Goal: Navigation & Orientation: Find specific page/section

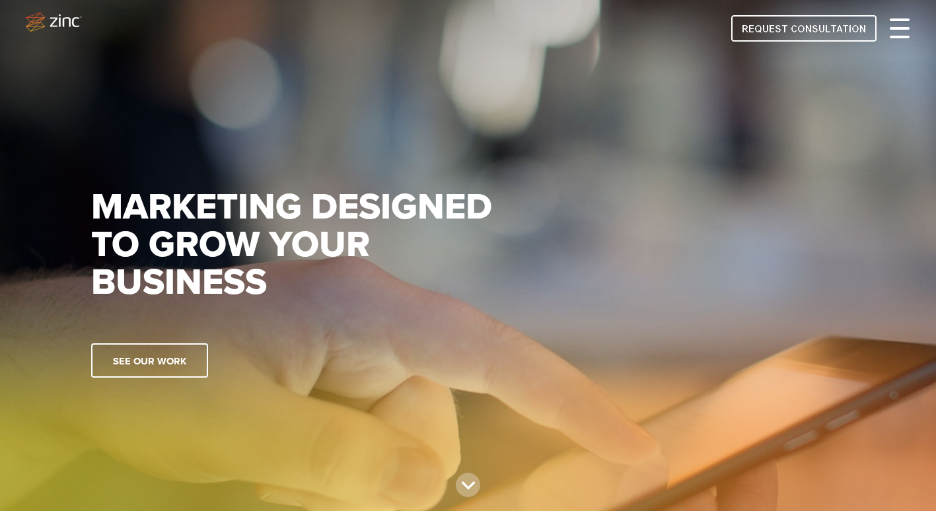
click at [901, 25] on div at bounding box center [899, 28] width 20 height 16
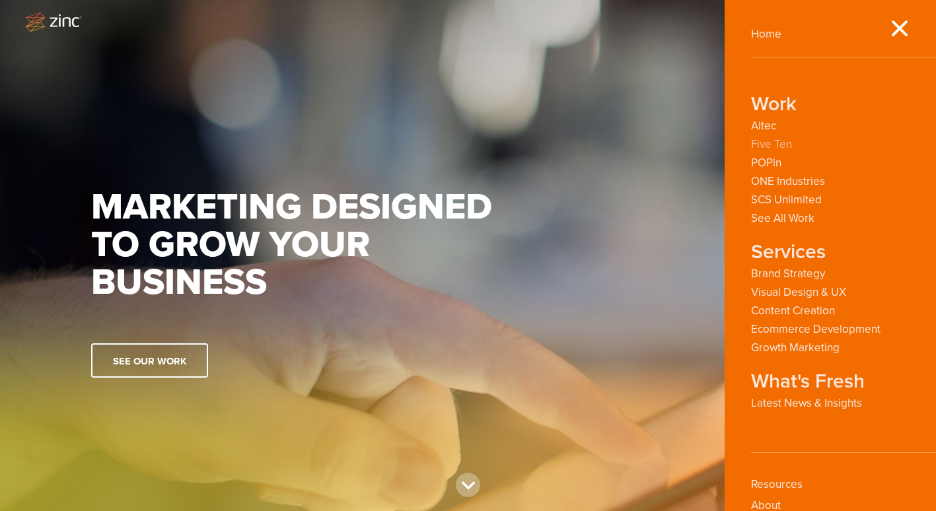
click at [771, 144] on link "Five Ten" at bounding box center [771, 144] width 41 height 13
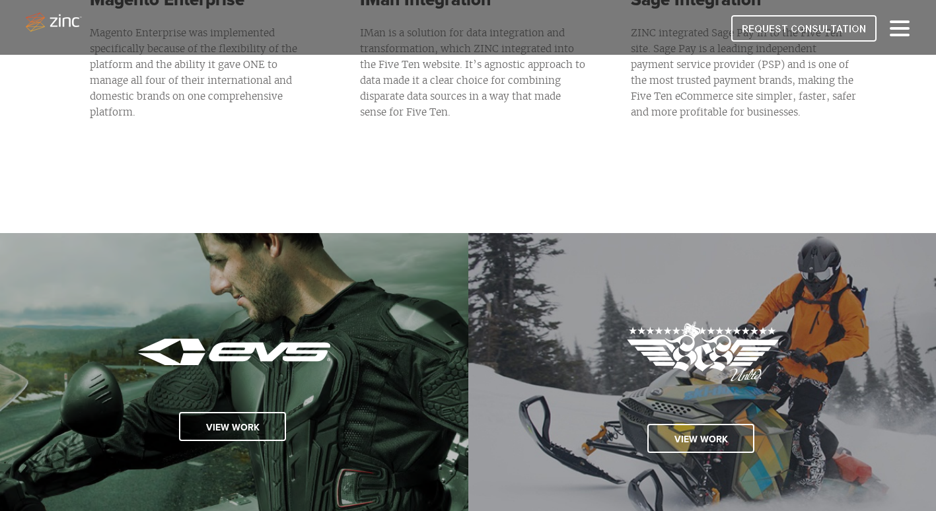
scroll to position [2203, 0]
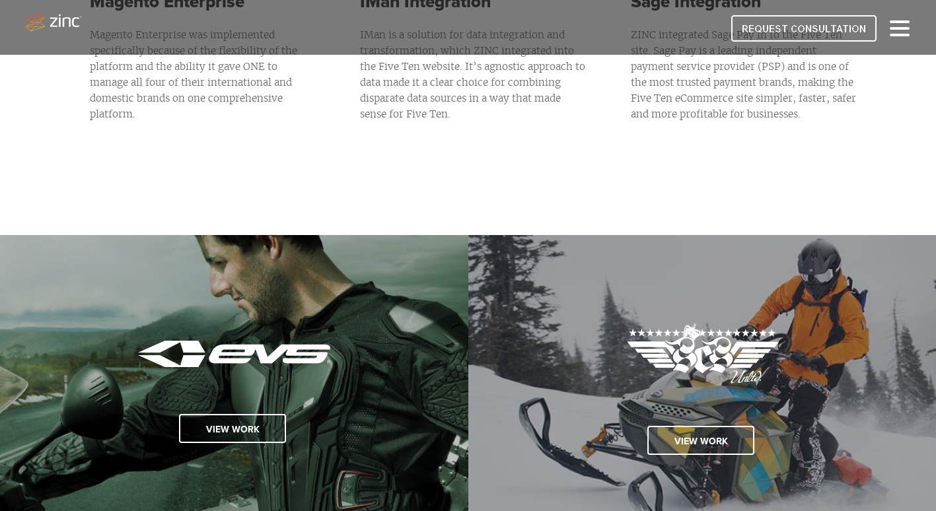
click at [924, 377] on div "View work" at bounding box center [702, 377] width 468 height 284
